Goal: Task Accomplishment & Management: Manage account settings

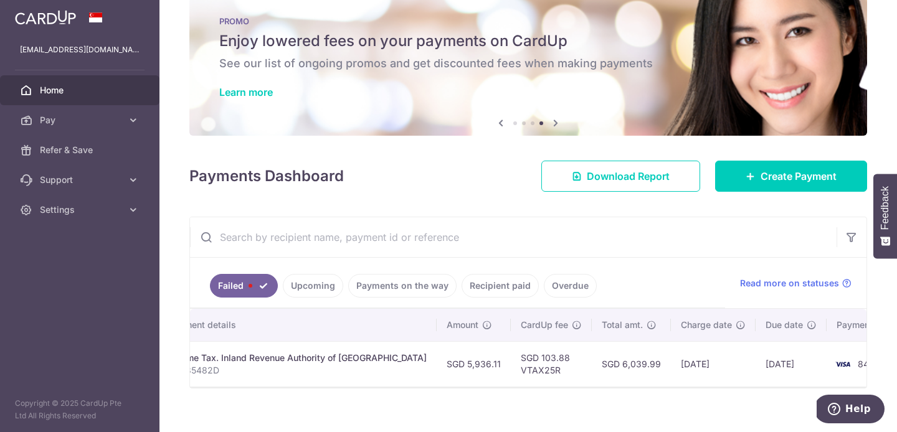
scroll to position [22, 0]
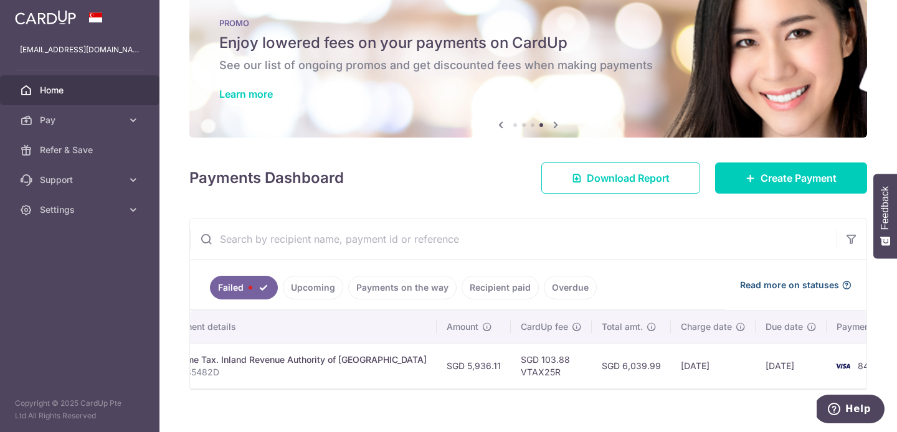
click at [813, 280] on span "Read more on statuses" at bounding box center [789, 285] width 99 height 12
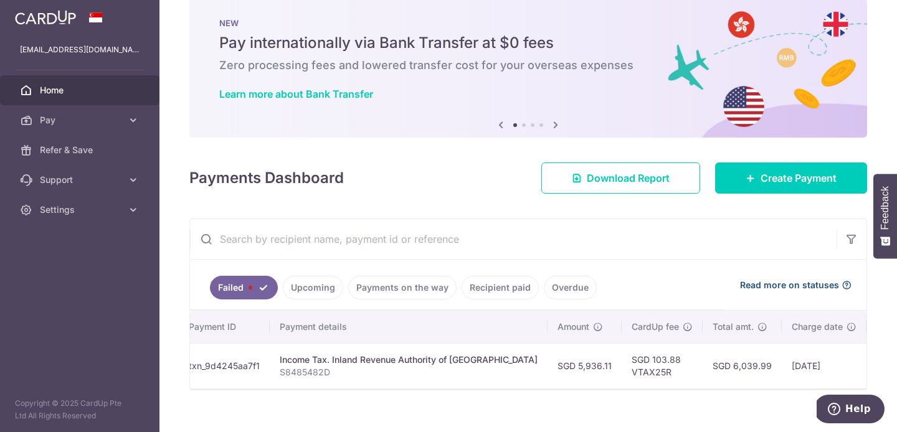
scroll to position [0, 0]
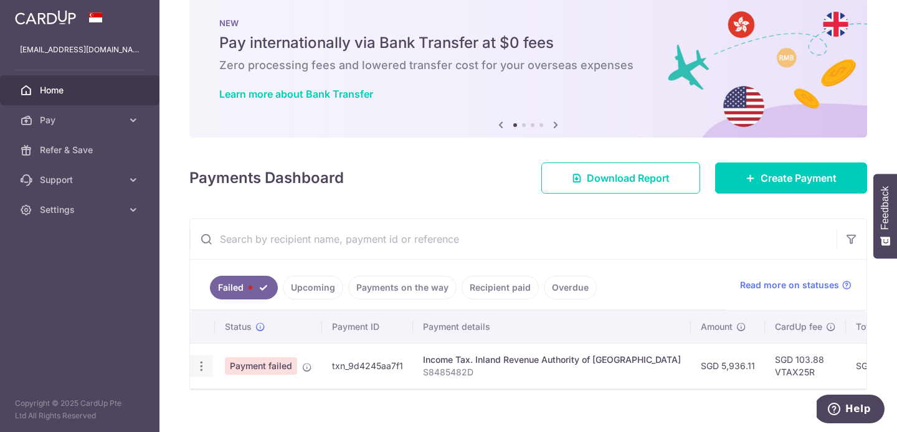
click at [195, 367] on icon "button" at bounding box center [201, 366] width 13 height 13
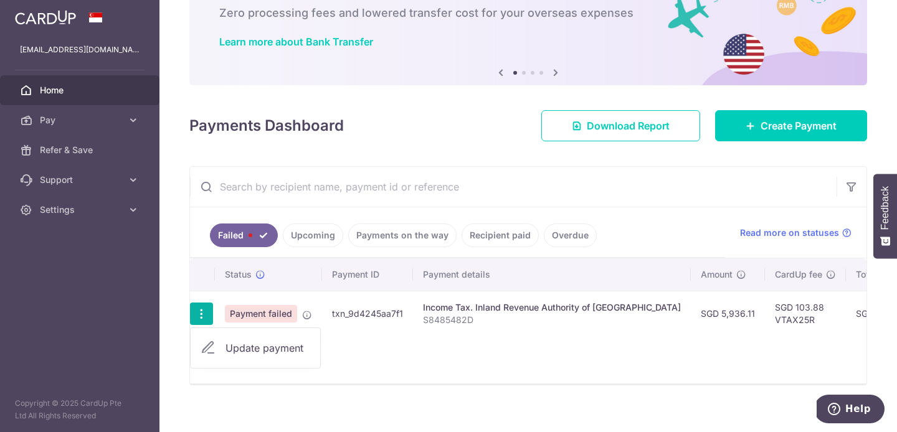
scroll to position [86, 0]
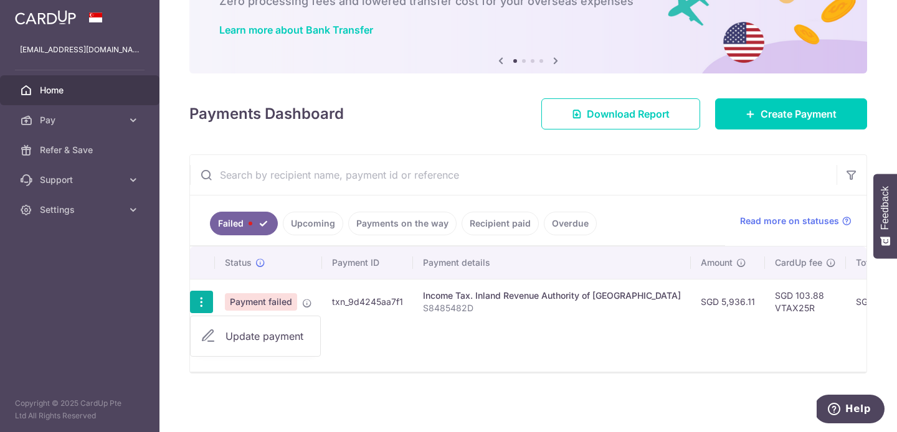
click at [271, 330] on span "Update payment" at bounding box center [267, 336] width 85 height 15
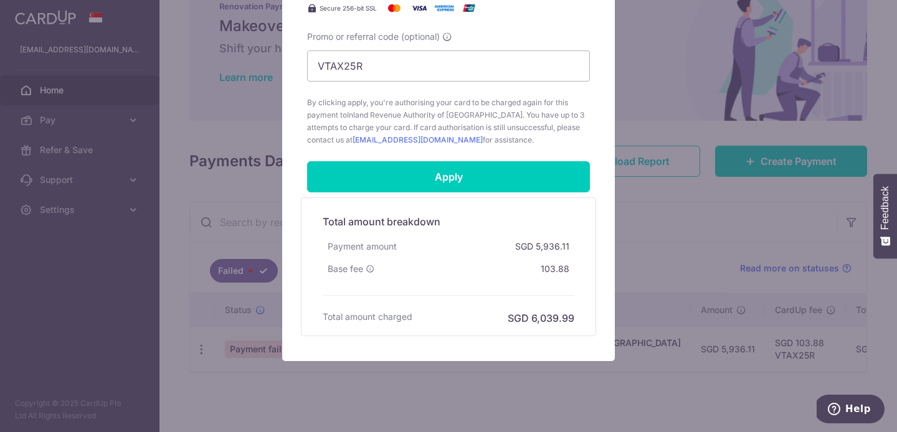
scroll to position [576, 0]
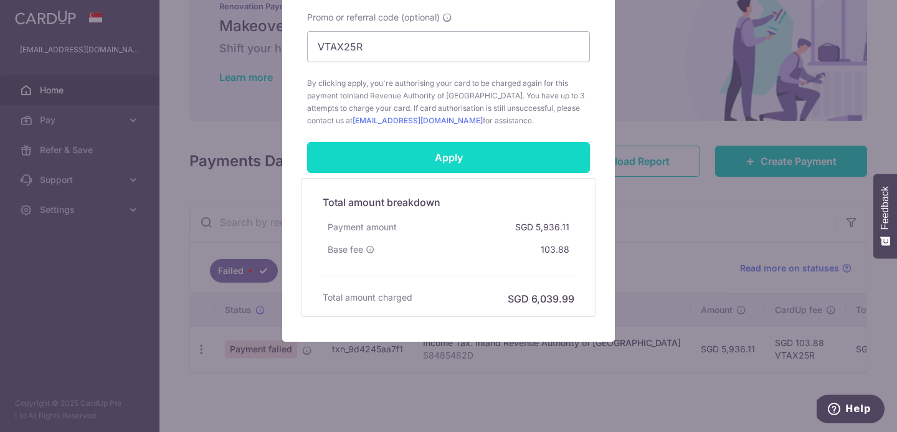
click at [463, 151] on input "Apply" at bounding box center [448, 157] width 283 height 31
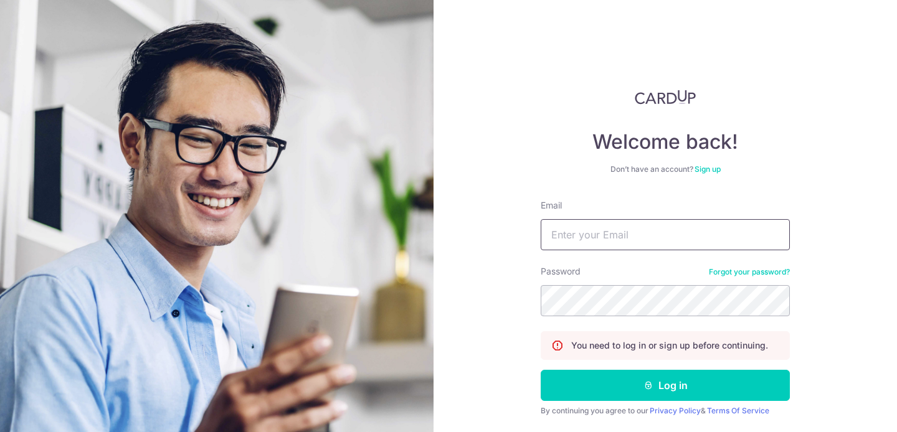
click at [656, 232] on input "Email" at bounding box center [665, 234] width 249 height 31
type input "hunan0121@gmail.com"
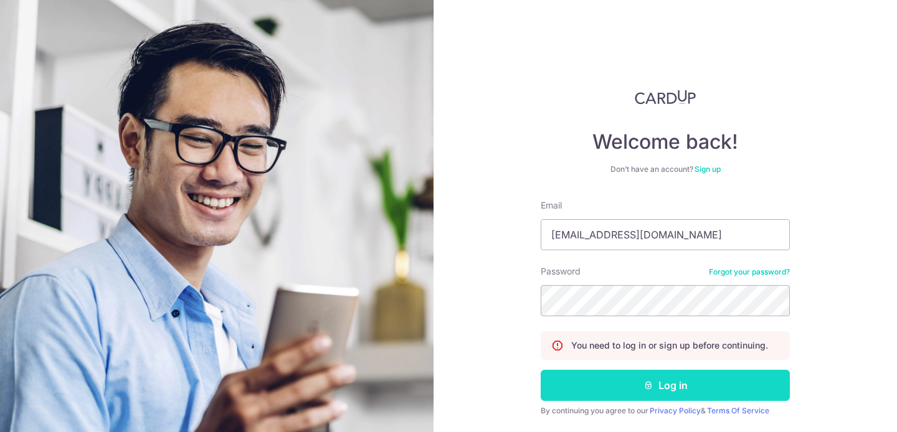
click at [691, 398] on button "Log in" at bounding box center [665, 385] width 249 height 31
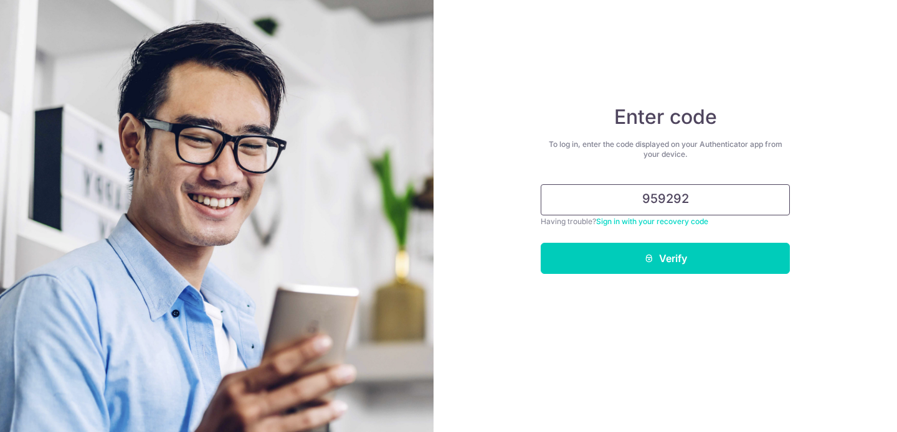
type input "959292"
click at [541, 243] on button "Verify" at bounding box center [665, 258] width 249 height 31
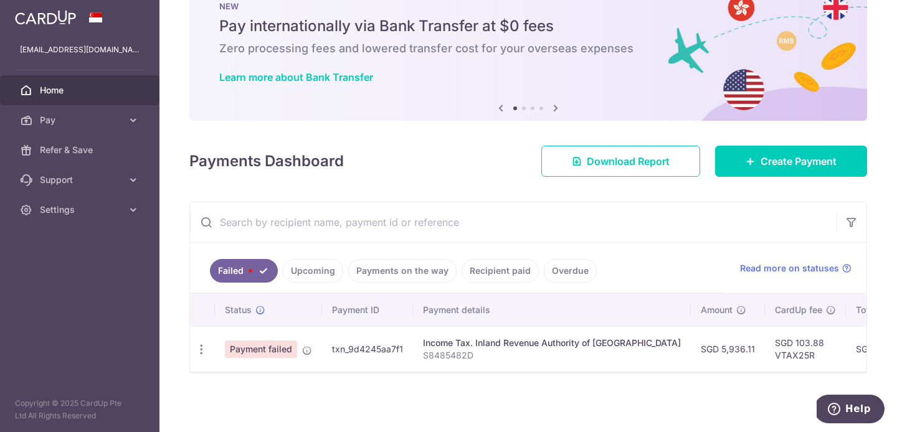
scroll to position [36, 0]
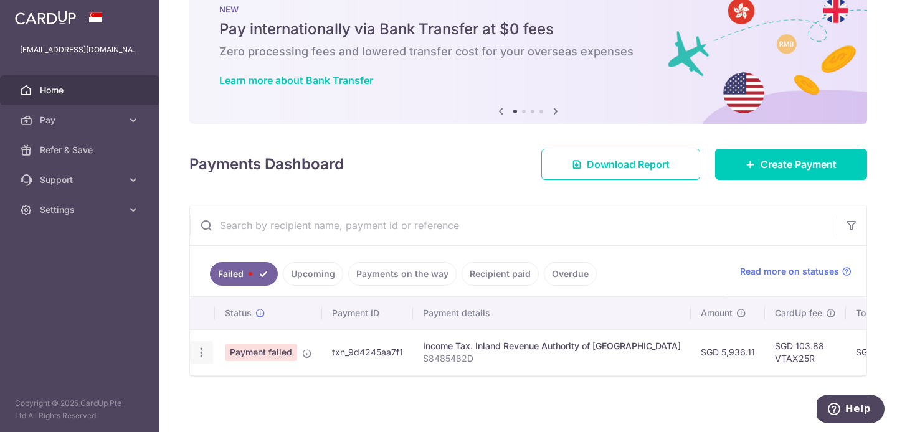
click at [198, 352] on icon "button" at bounding box center [201, 352] width 13 height 13
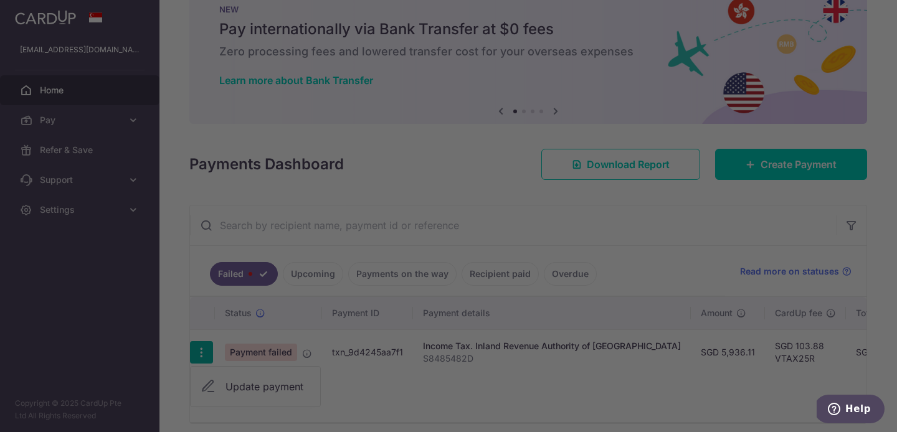
click at [241, 386] on div at bounding box center [453, 218] width 906 height 437
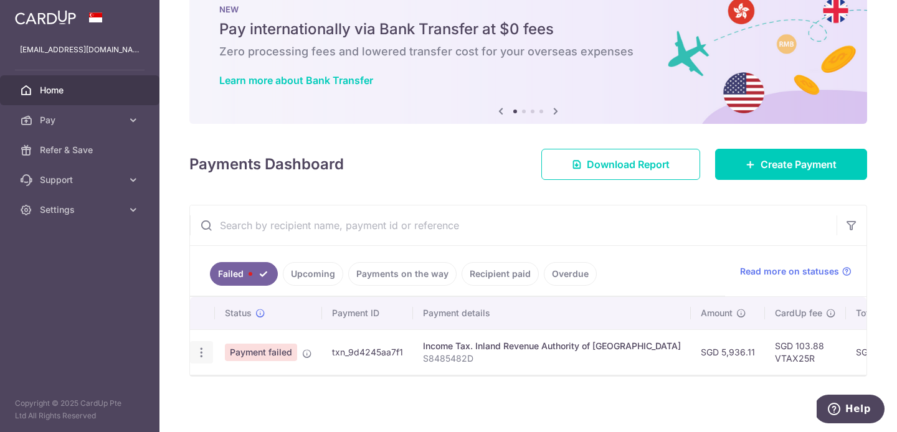
click at [198, 360] on div "Update payment" at bounding box center [201, 352] width 23 height 23
click at [202, 353] on icon "button" at bounding box center [201, 352] width 13 height 13
click at [244, 384] on span "Update payment" at bounding box center [267, 386] width 85 height 15
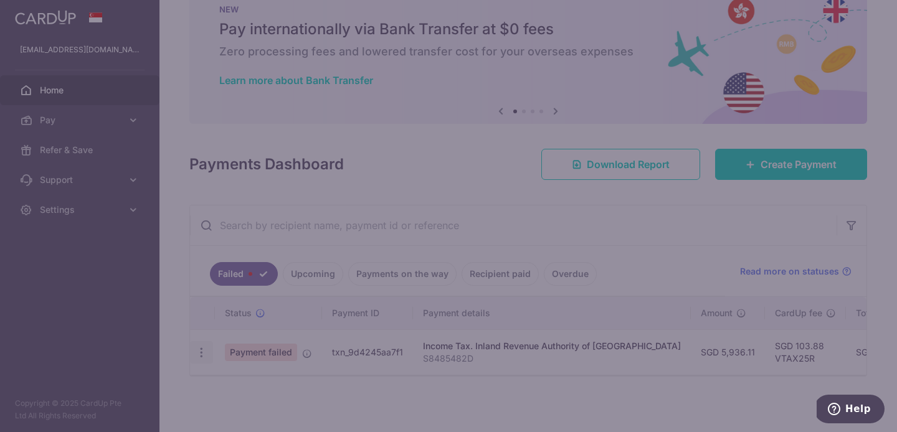
type input "VTAX25R"
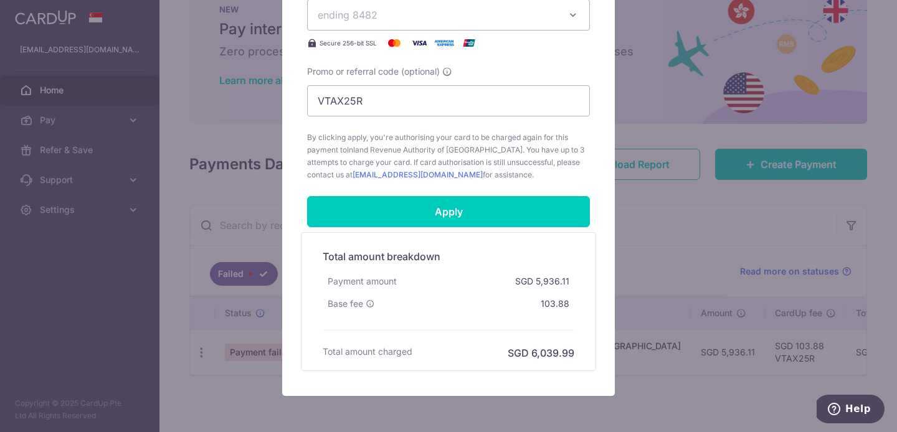
scroll to position [515, 0]
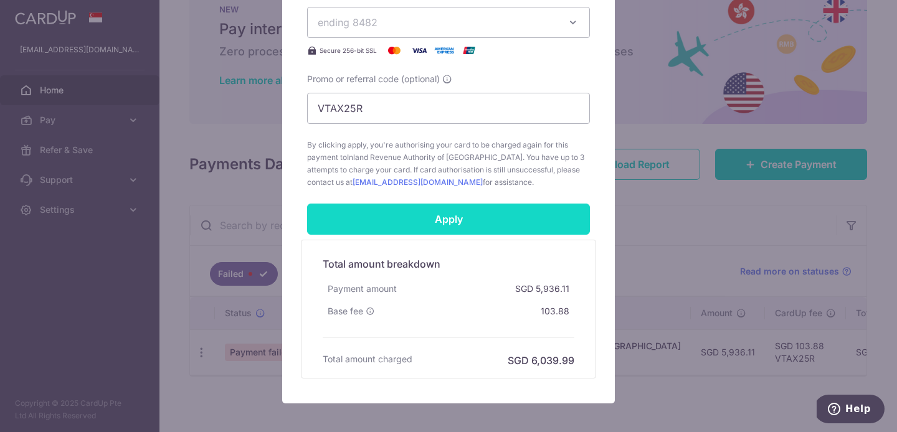
click at [547, 216] on input "Apply" at bounding box center [448, 219] width 283 height 31
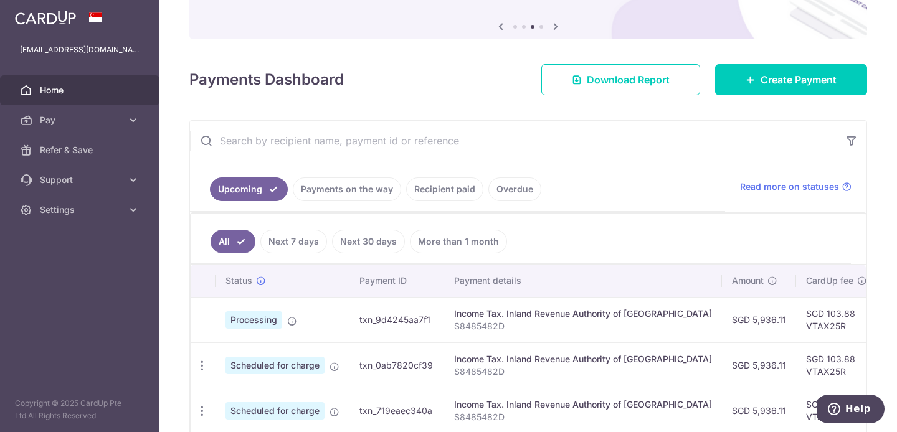
scroll to position [131, 0]
